Goal: Navigation & Orientation: Find specific page/section

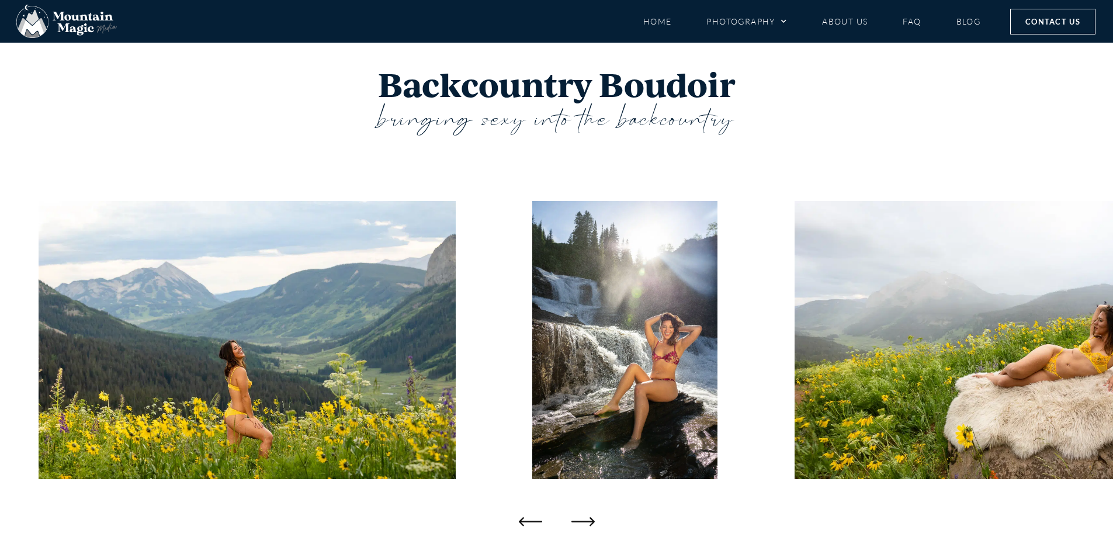
click at [396, 93] on h1 "Backcountry Boudoir" at bounding box center [556, 84] width 701 height 37
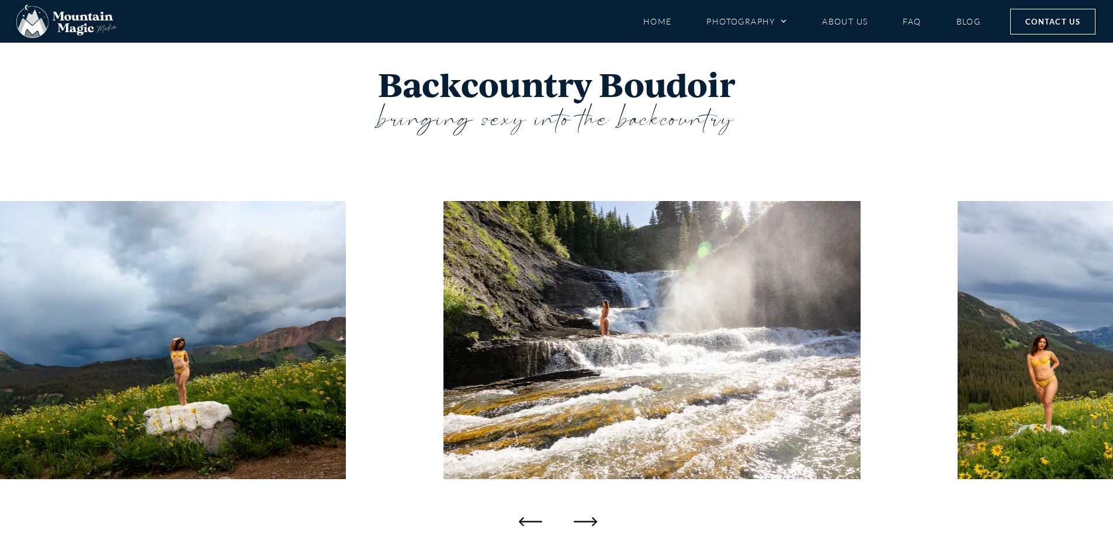
click at [580, 512] on icon "Next slide" at bounding box center [585, 520] width 23 height 23
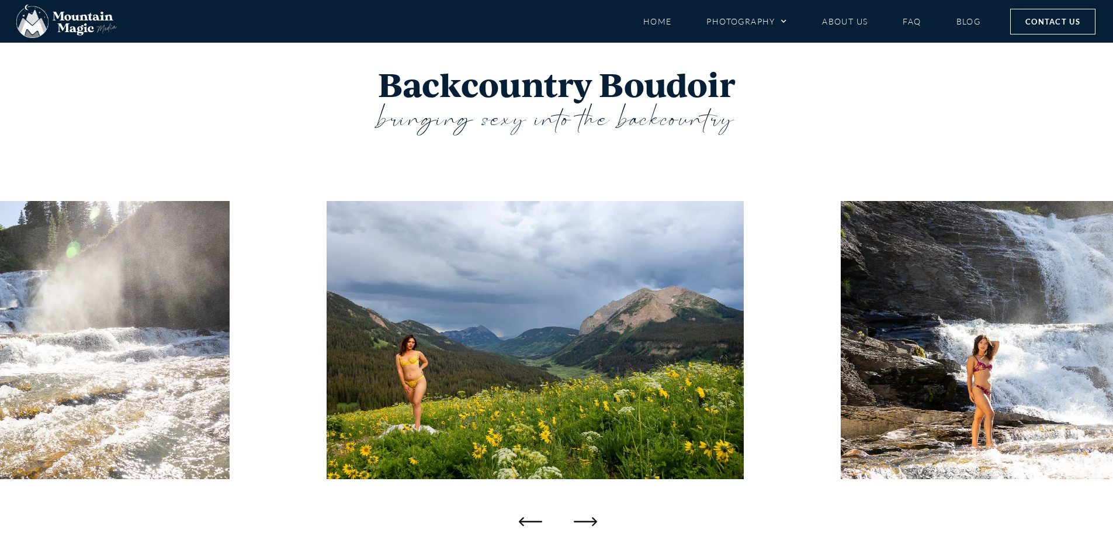
click at [580, 512] on icon "Next slide" at bounding box center [585, 520] width 23 height 23
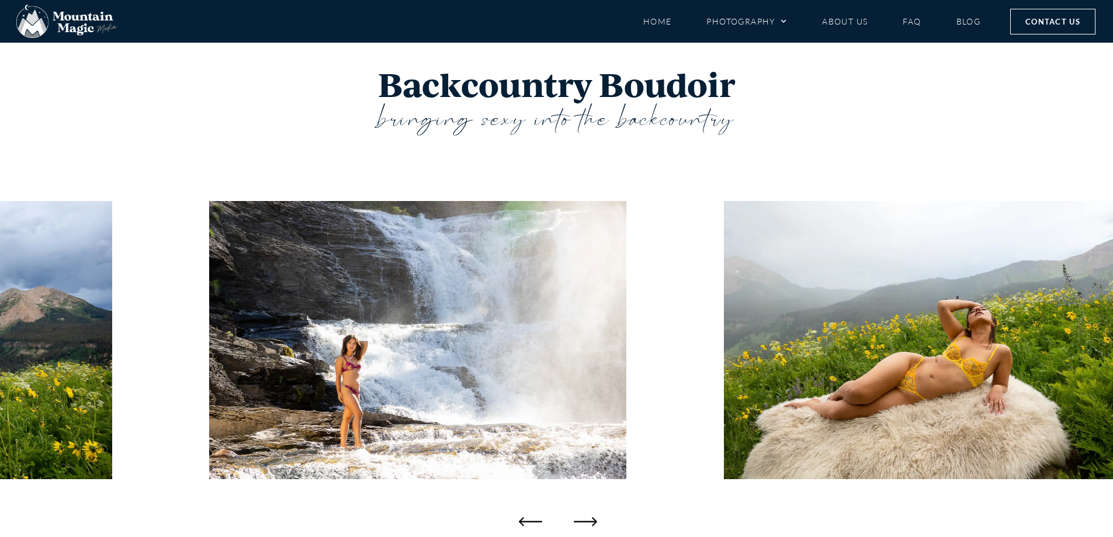
click at [580, 512] on icon "Next slide" at bounding box center [585, 520] width 23 height 23
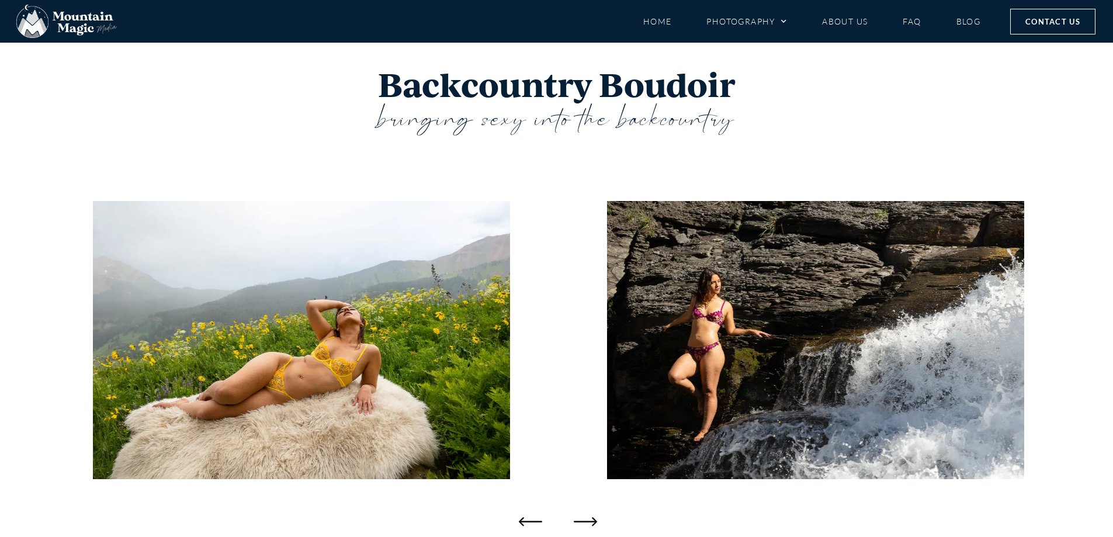
click at [580, 512] on icon "Next slide" at bounding box center [585, 520] width 23 height 23
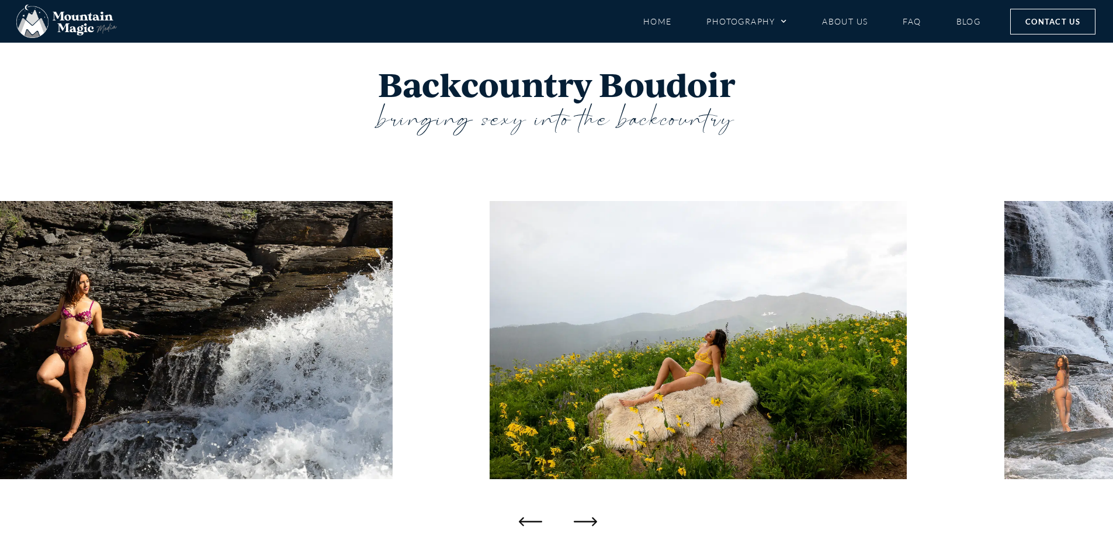
click at [580, 512] on icon "Next slide" at bounding box center [585, 520] width 23 height 23
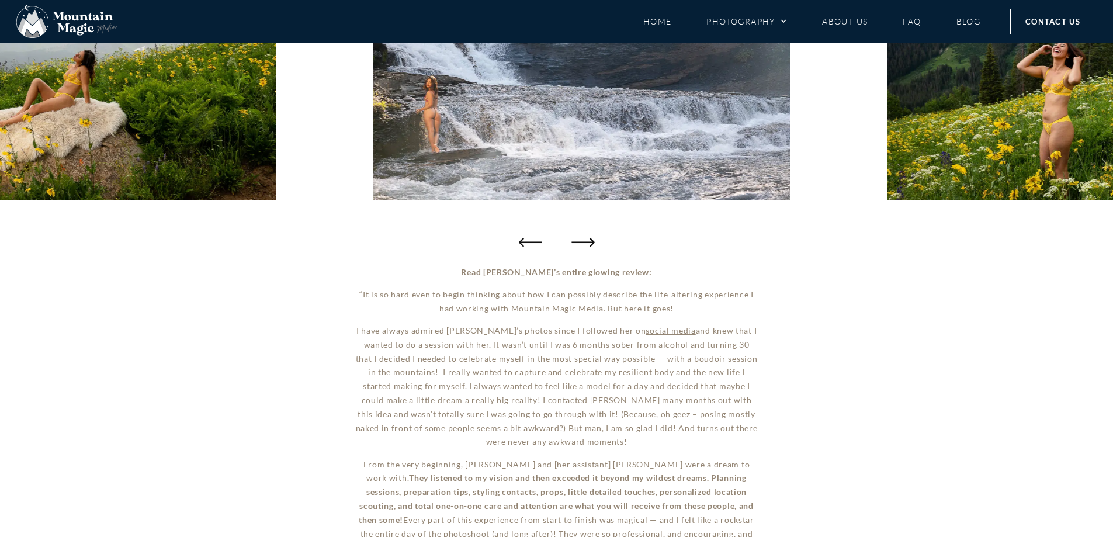
scroll to position [186, 0]
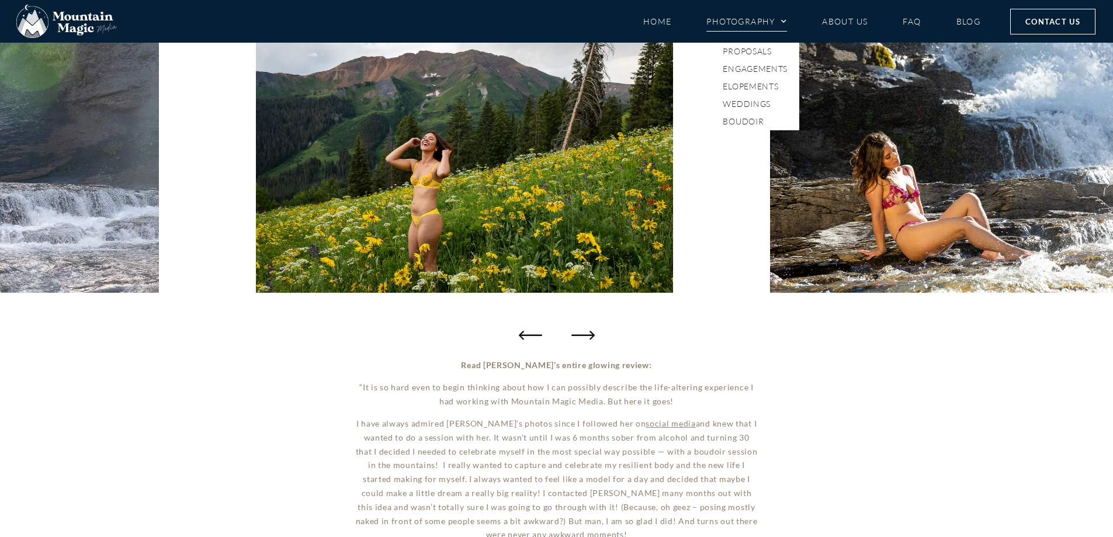
click at [720, 26] on link "Photography" at bounding box center [746, 21] width 81 height 20
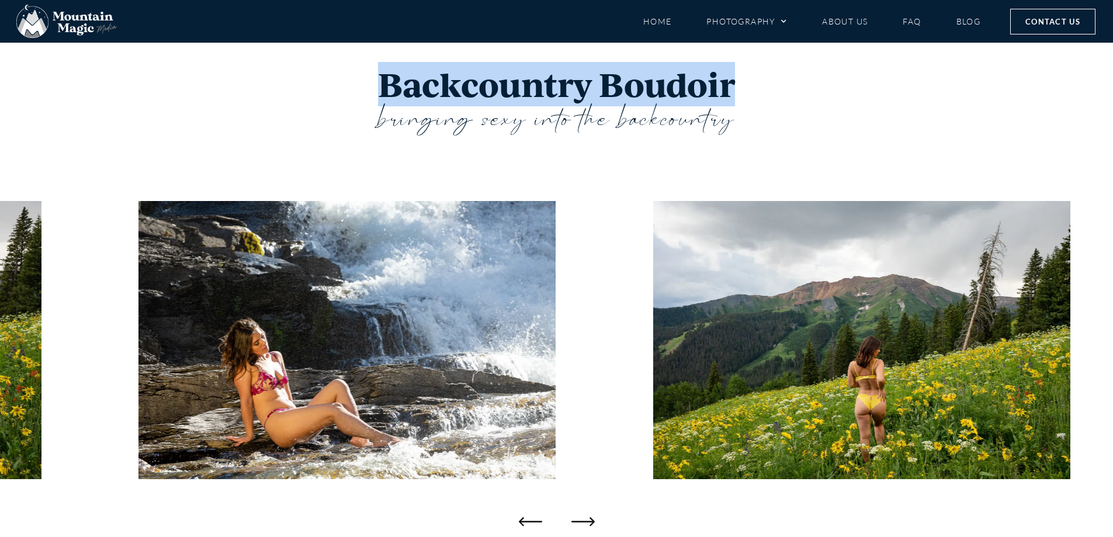
drag, startPoint x: 737, startPoint y: 90, endPoint x: 355, endPoint y: 95, distance: 382.1
click at [355, 95] on h1 "Backcountry Boudoir" at bounding box center [556, 84] width 701 height 37
copy h1 "Backcountry Boudoir"
